Goal: Transaction & Acquisition: Purchase product/service

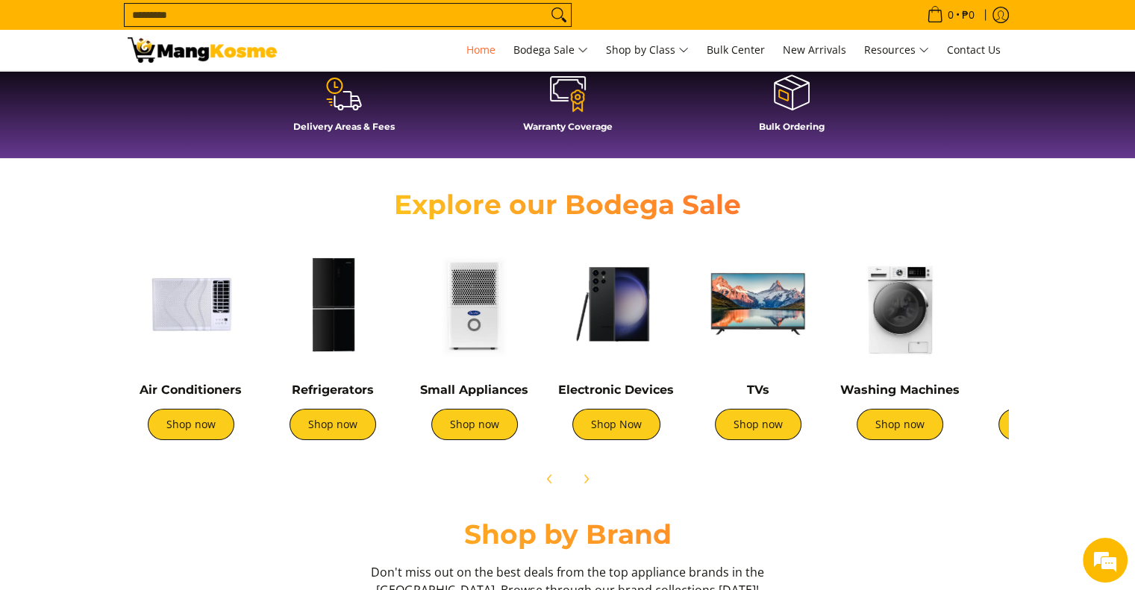
scroll to position [0, 593]
click at [349, 429] on link "Shop now" at bounding box center [333, 424] width 87 height 31
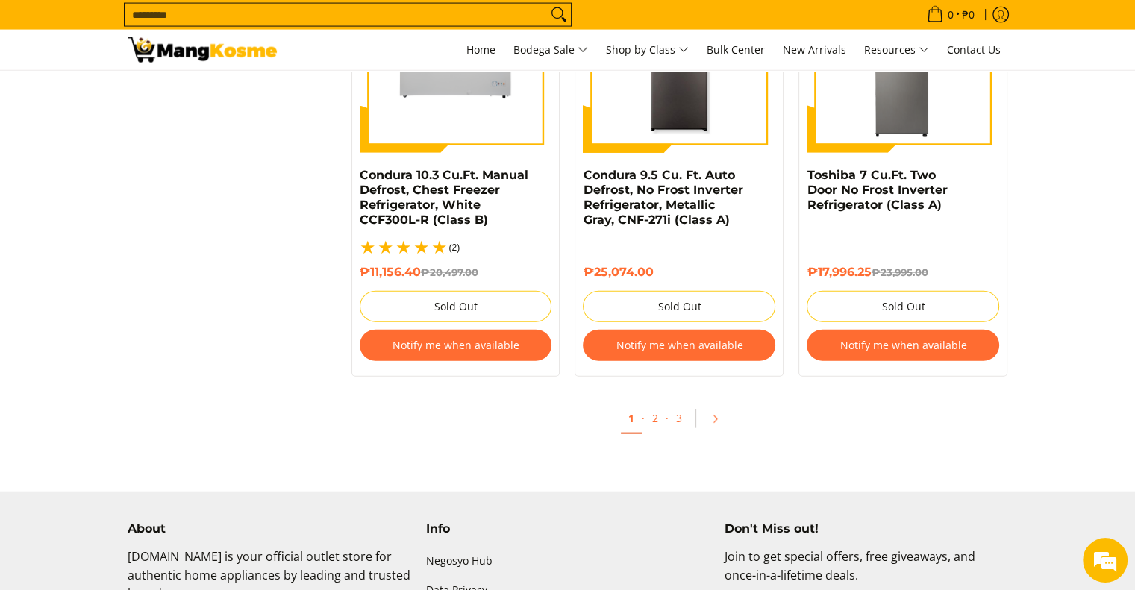
scroll to position [3275, 0]
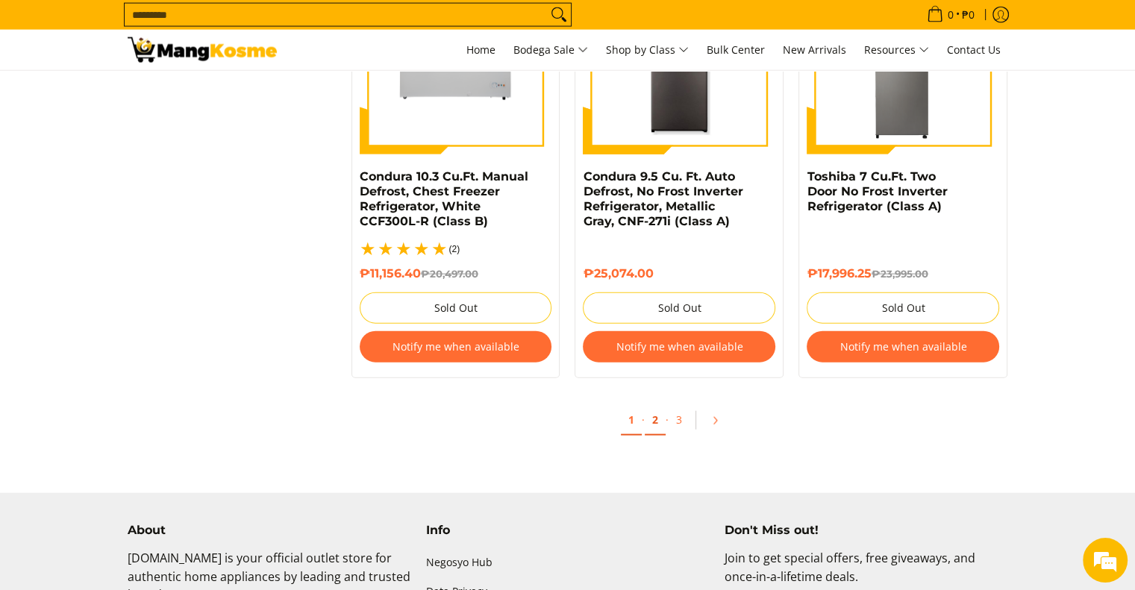
click at [658, 409] on link "2" at bounding box center [655, 420] width 21 height 31
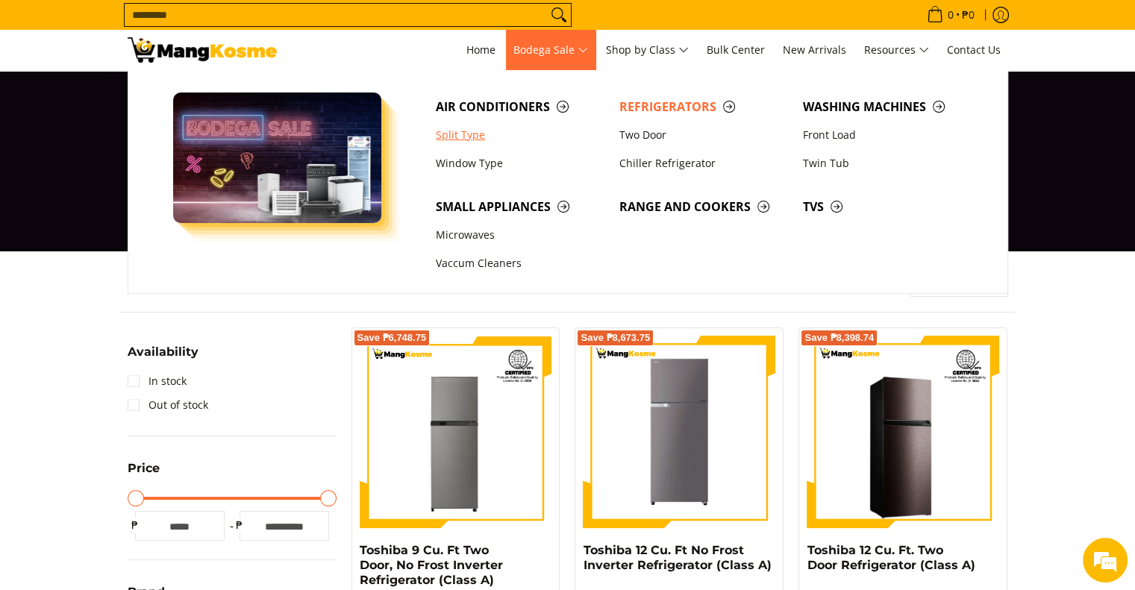
click at [478, 131] on link "Split Type" at bounding box center [520, 135] width 184 height 28
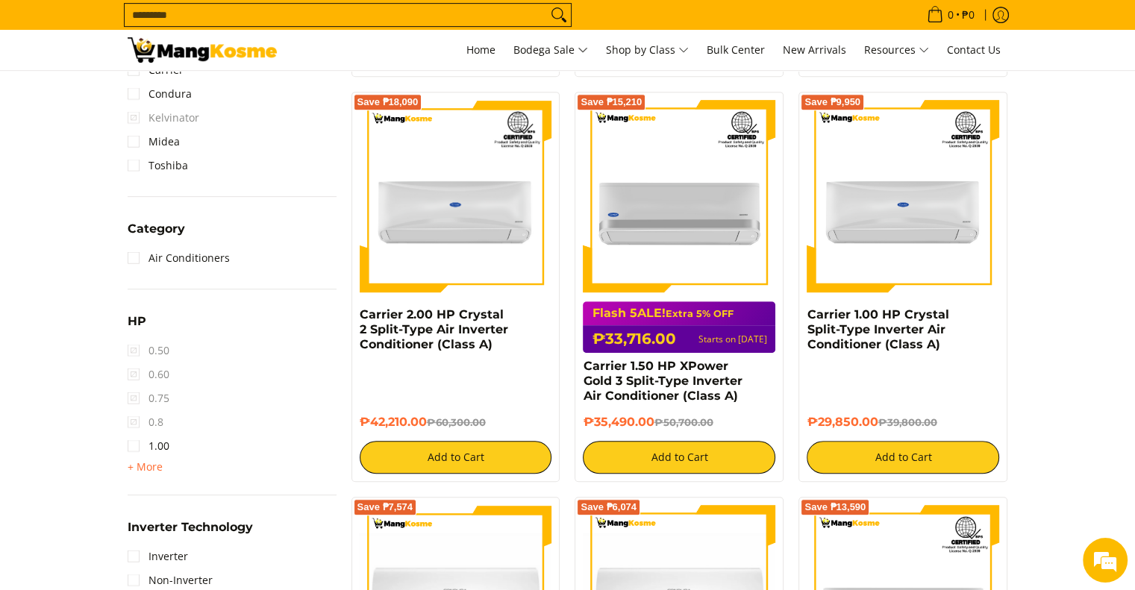
scroll to position [640, 0]
